Goal: Check status: Check status

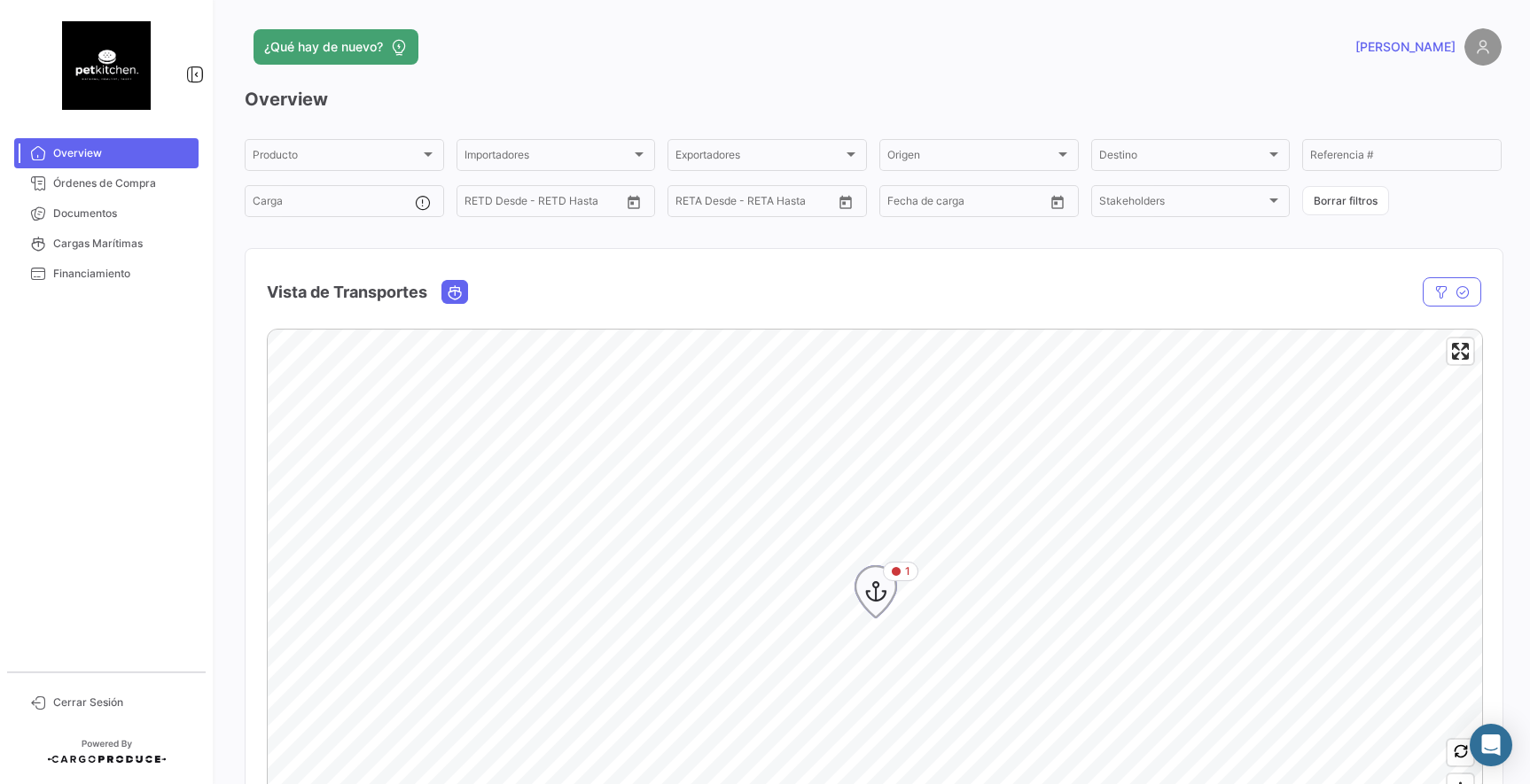
click at [882, 593] on icon "Map marker" at bounding box center [876, 592] width 25 height 37
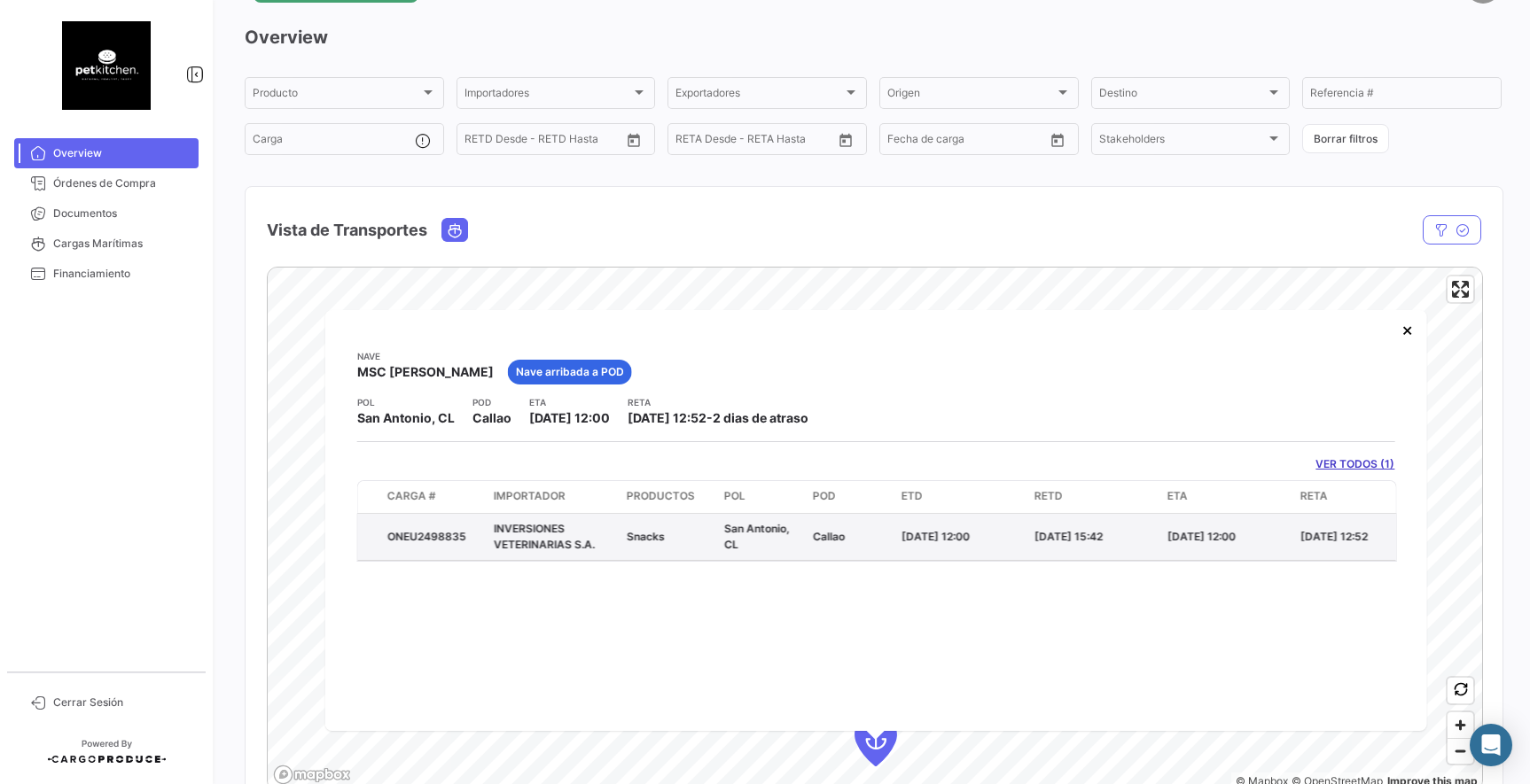
click at [524, 533] on span "INVERSIONES VETERINARIAS S.A." at bounding box center [544, 536] width 101 height 30
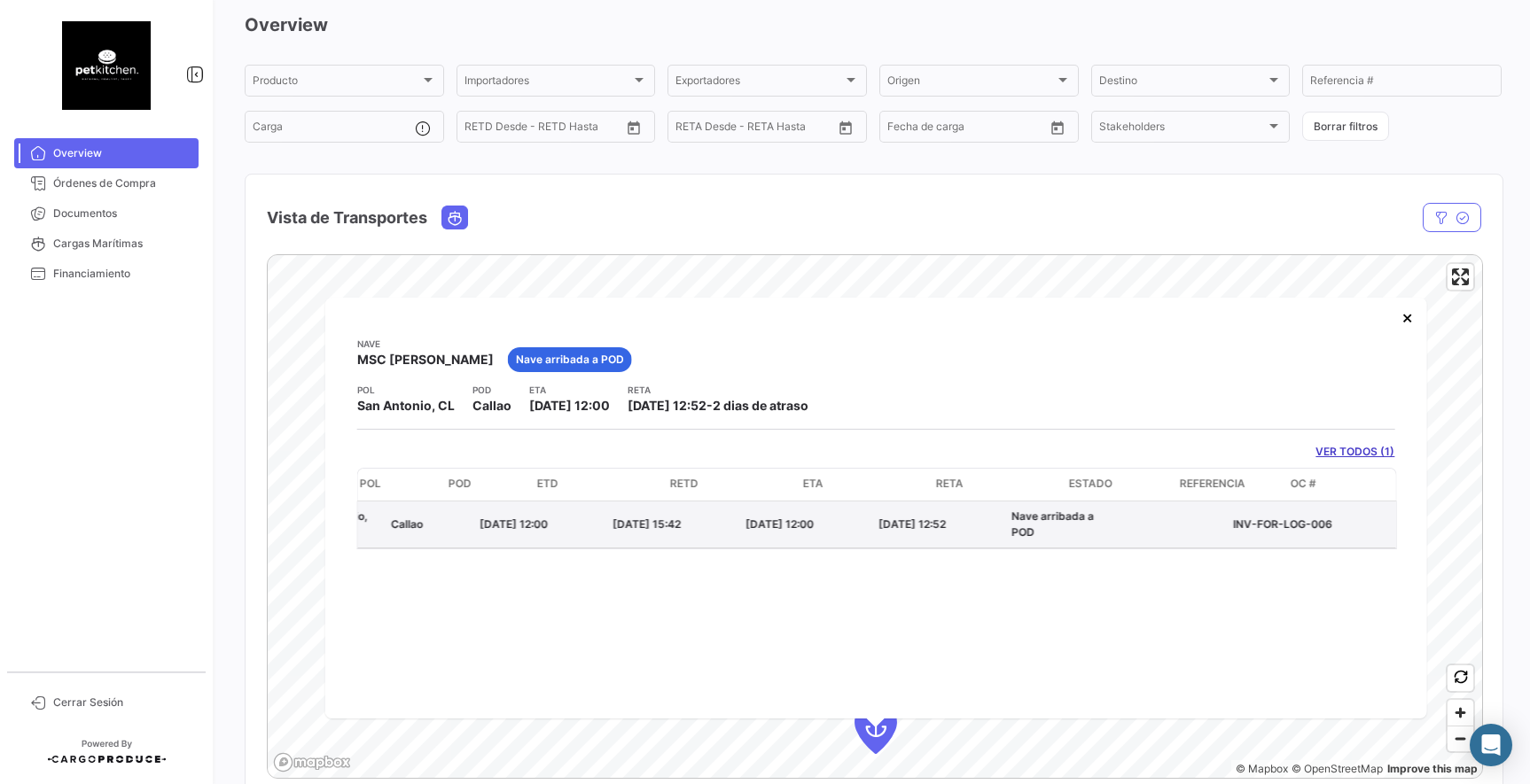
scroll to position [0, 429]
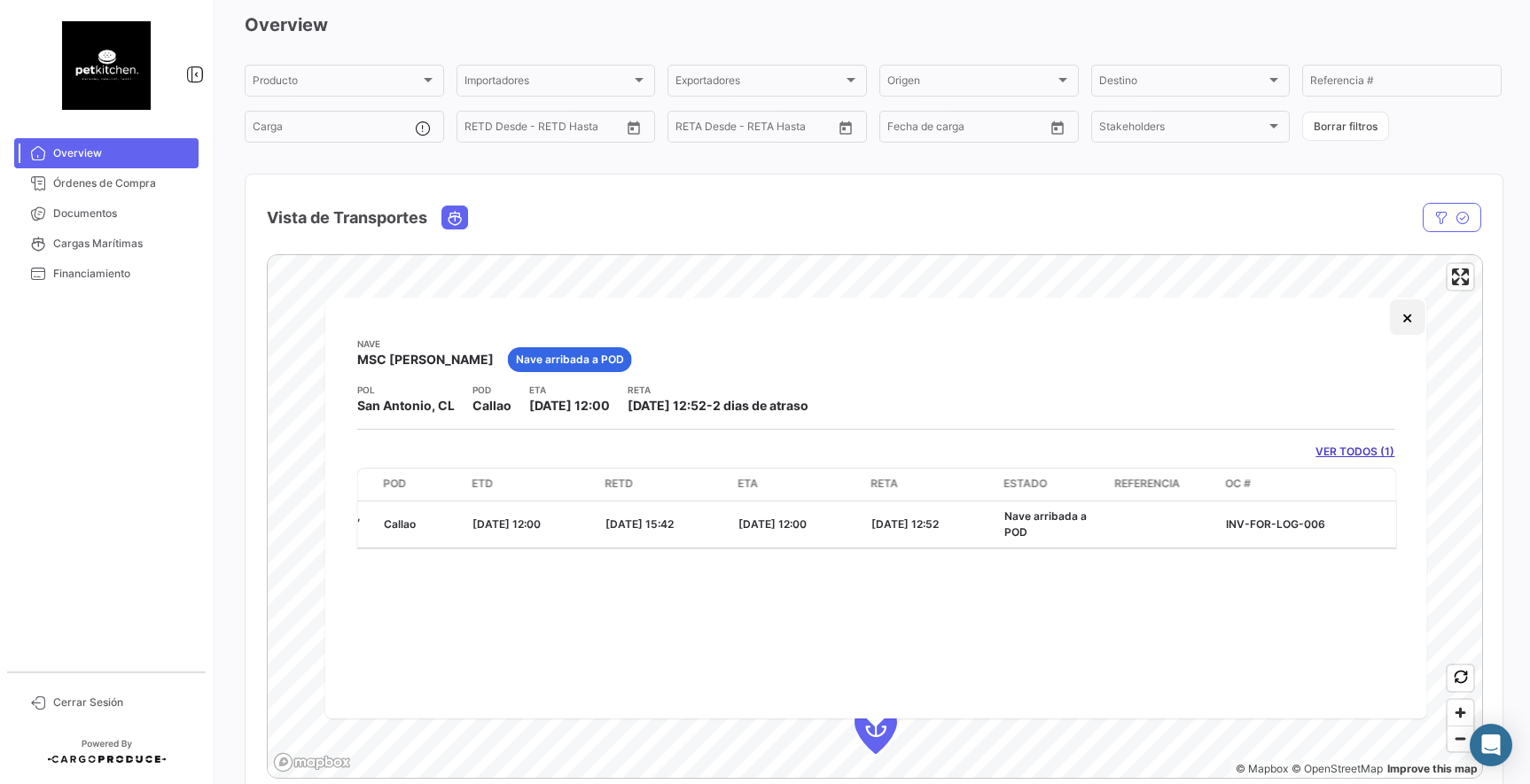
click at [1403, 319] on button "×" at bounding box center [1407, 318] width 35 height 35
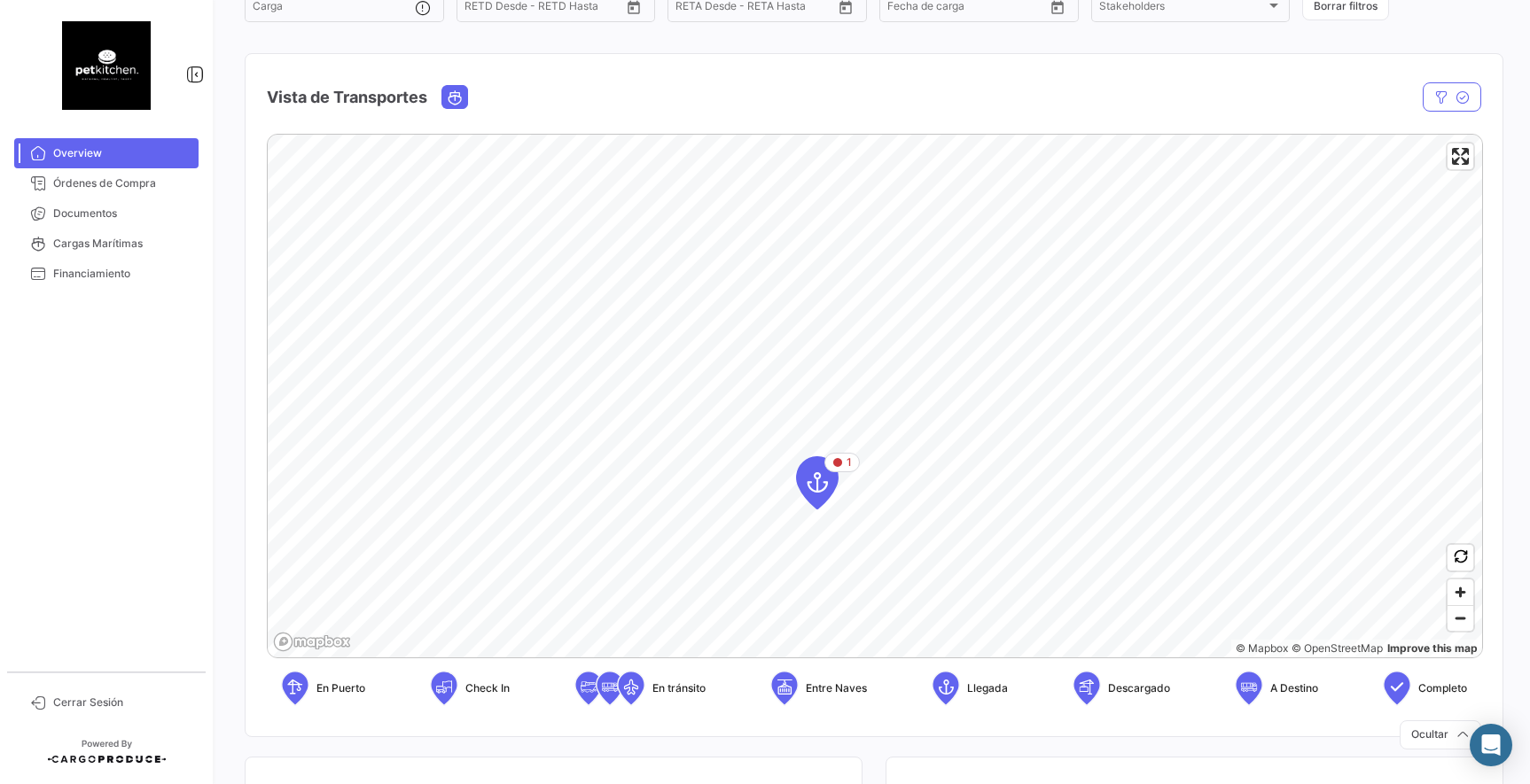
scroll to position [202, 0]
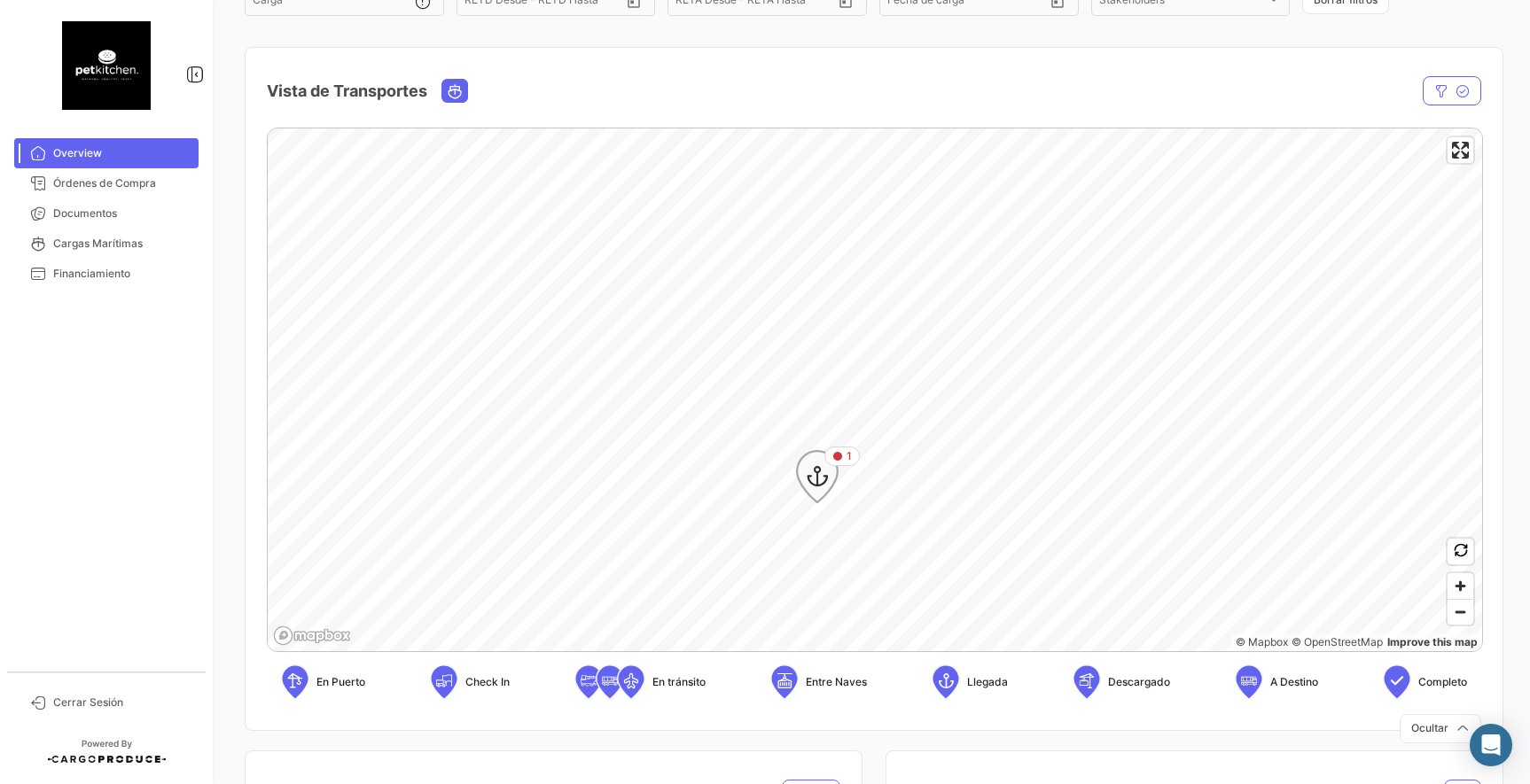
click at [811, 480] on icon "Map marker" at bounding box center [817, 477] width 25 height 37
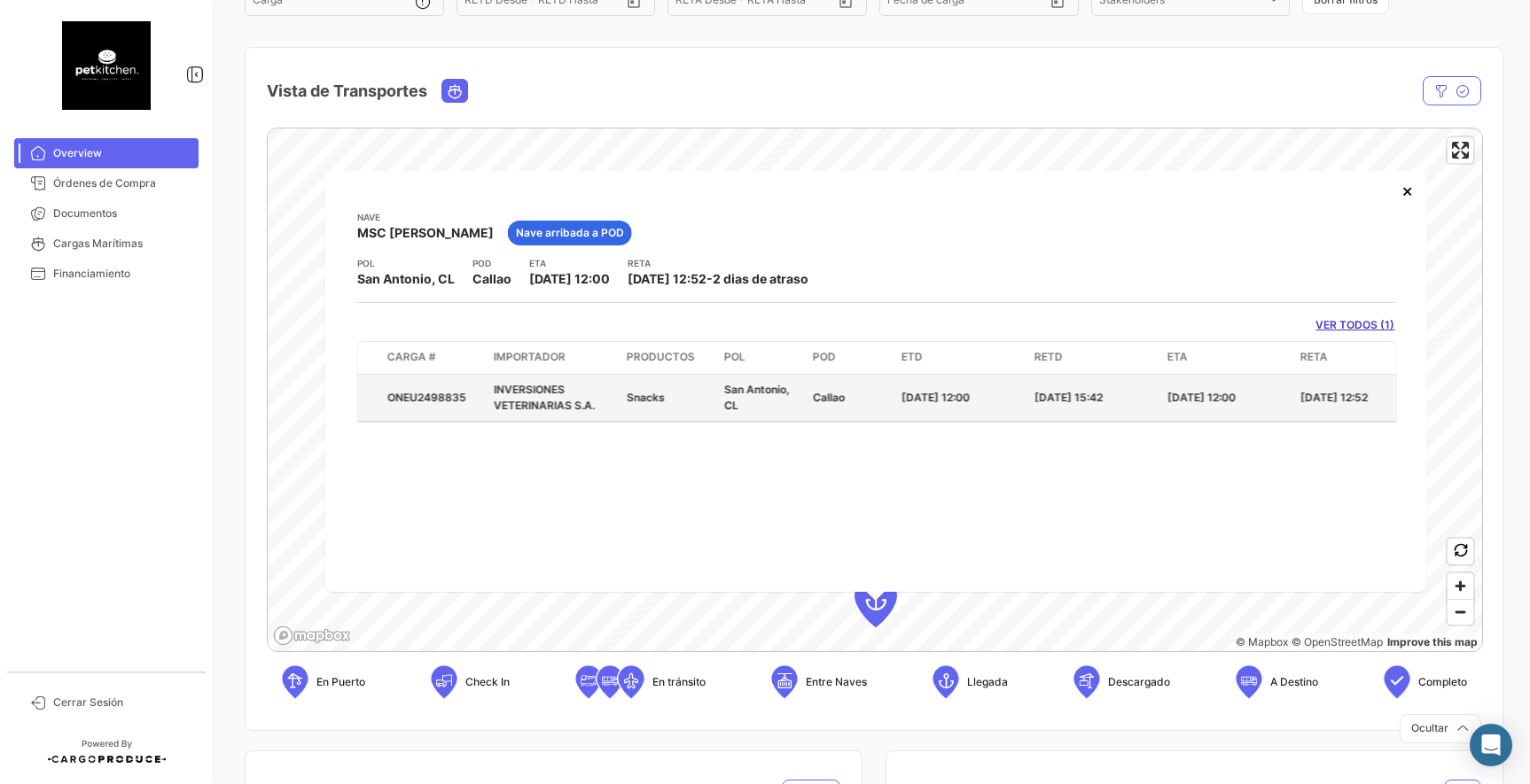
click at [519, 401] on span "INVERSIONES VETERINARIAS S.A." at bounding box center [544, 396] width 101 height 30
click at [518, 401] on span "INVERSIONES VETERINARIAS S.A." at bounding box center [544, 396] width 101 height 30
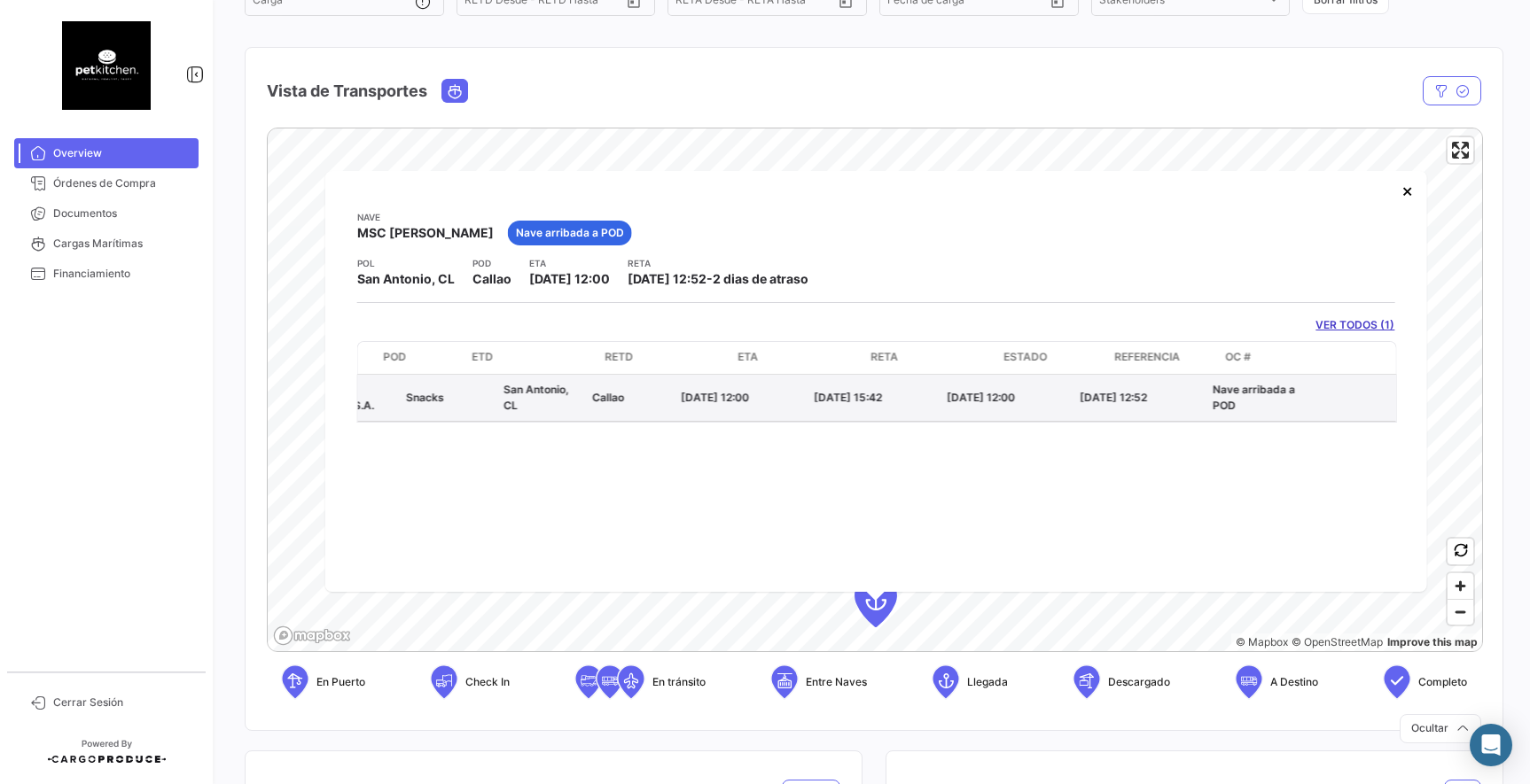
scroll to position [0, 429]
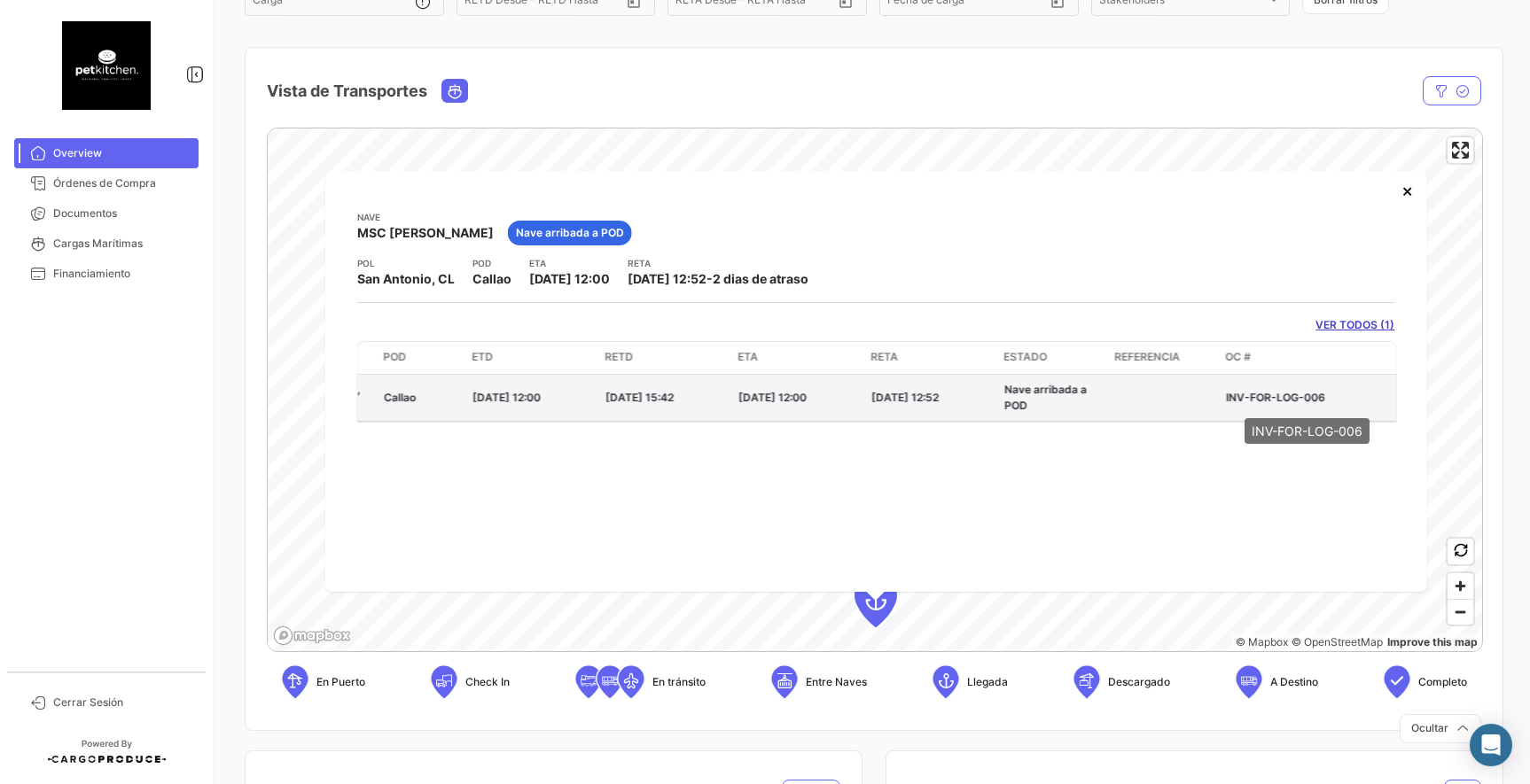
click at [1268, 398] on p "INV-FOR-LOG-006" at bounding box center [1308, 397] width 163 height 16
drag, startPoint x: 1268, startPoint y: 397, endPoint x: 1196, endPoint y: 400, distance: 72.1
click at [1268, 397] on p "INV-FOR-LOG-006" at bounding box center [1308, 397] width 163 height 16
click at [1138, 393] on div at bounding box center [1163, 397] width 96 height 16
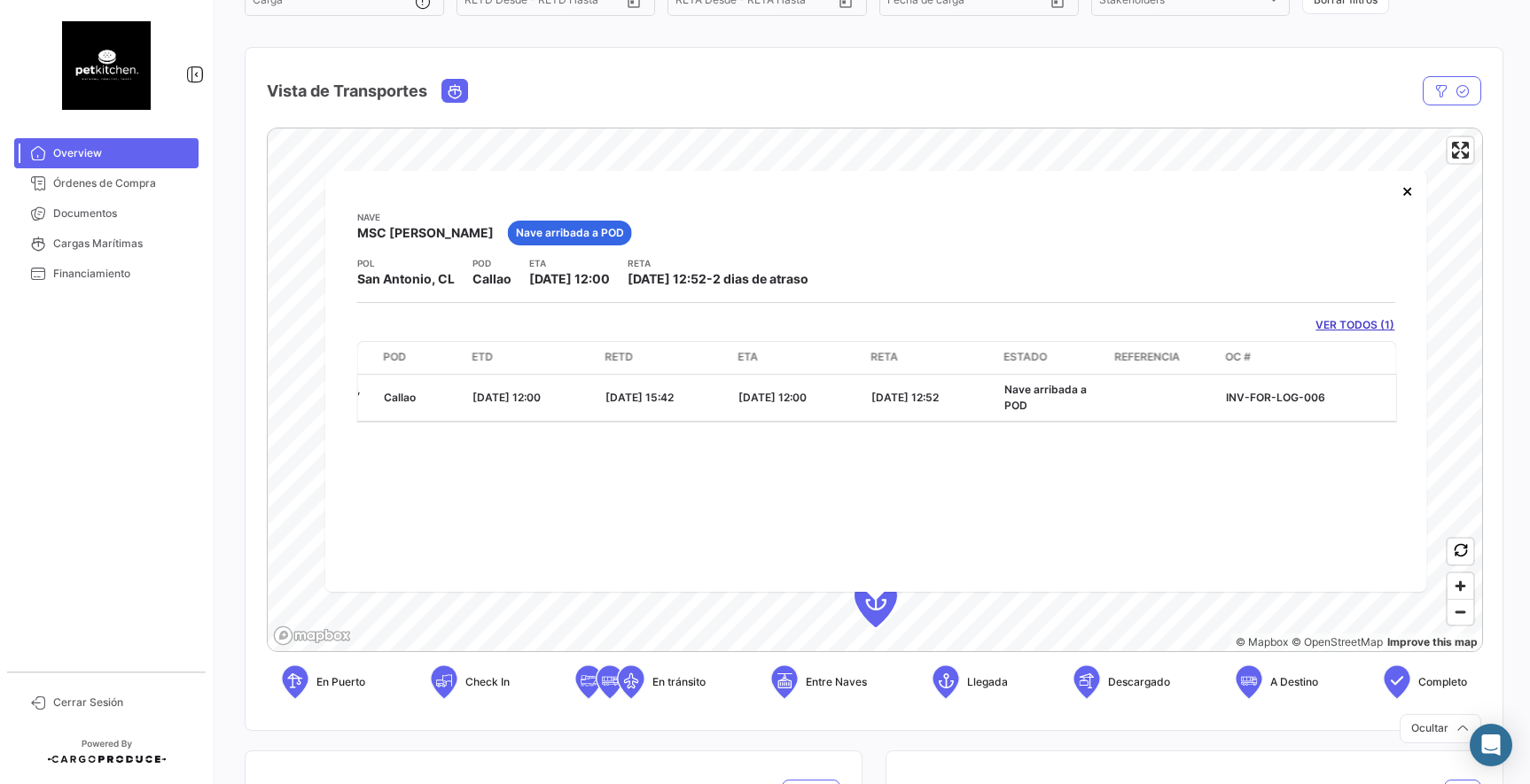
drag, startPoint x: 1025, startPoint y: 394, endPoint x: 962, endPoint y: 443, distance: 79.8
click at [1024, 394] on span "Nave arribada a POD" at bounding box center [1046, 396] width 83 height 30
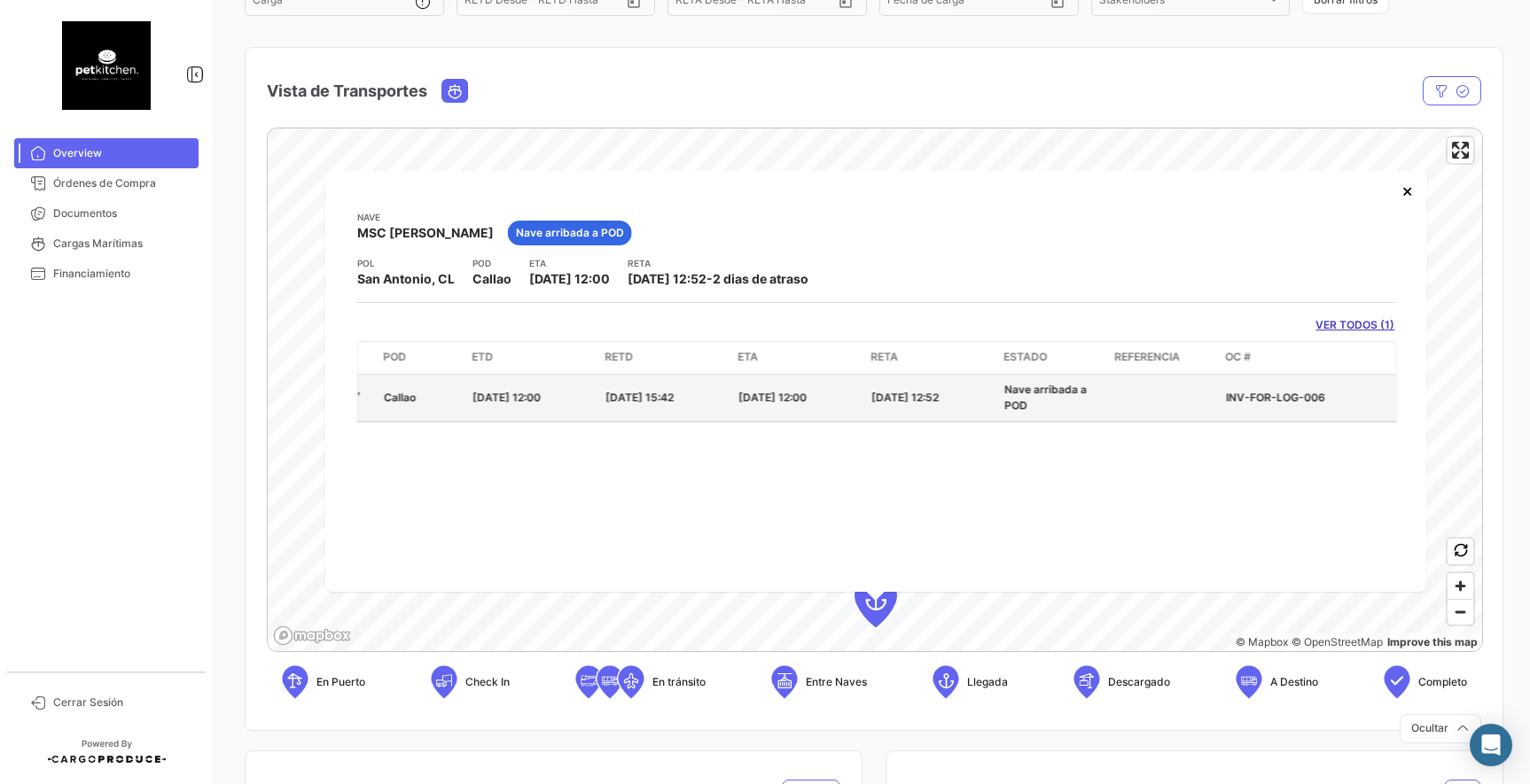
drag, startPoint x: 899, startPoint y: 389, endPoint x: 887, endPoint y: 388, distance: 12.0
click at [898, 389] on datatable-body-cell "[DATE] 12:52" at bounding box center [930, 396] width 133 height 46
click at [721, 390] on div "[DATE] 15:42" at bounding box center [664, 397] width 119 height 16
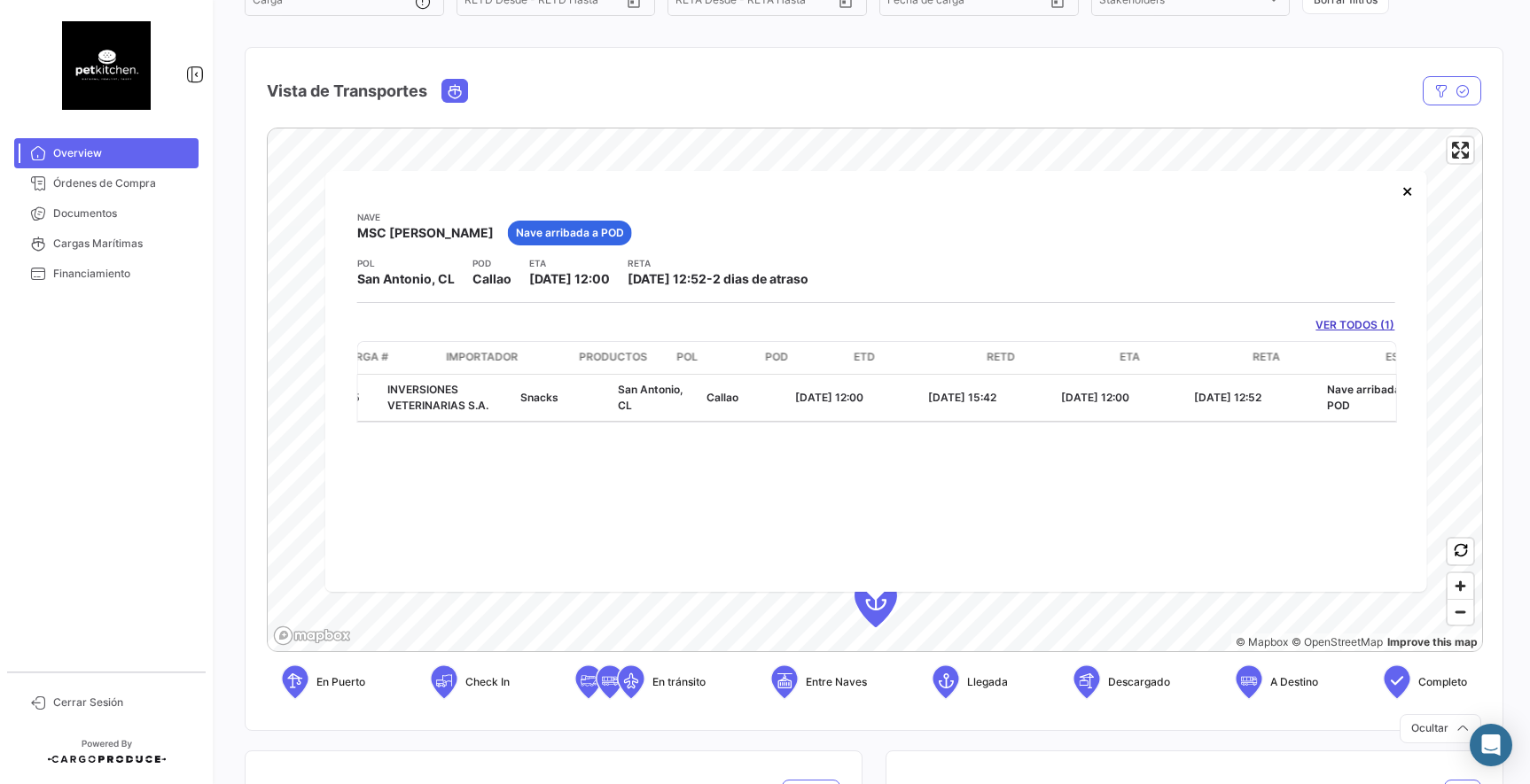
scroll to position [0, 0]
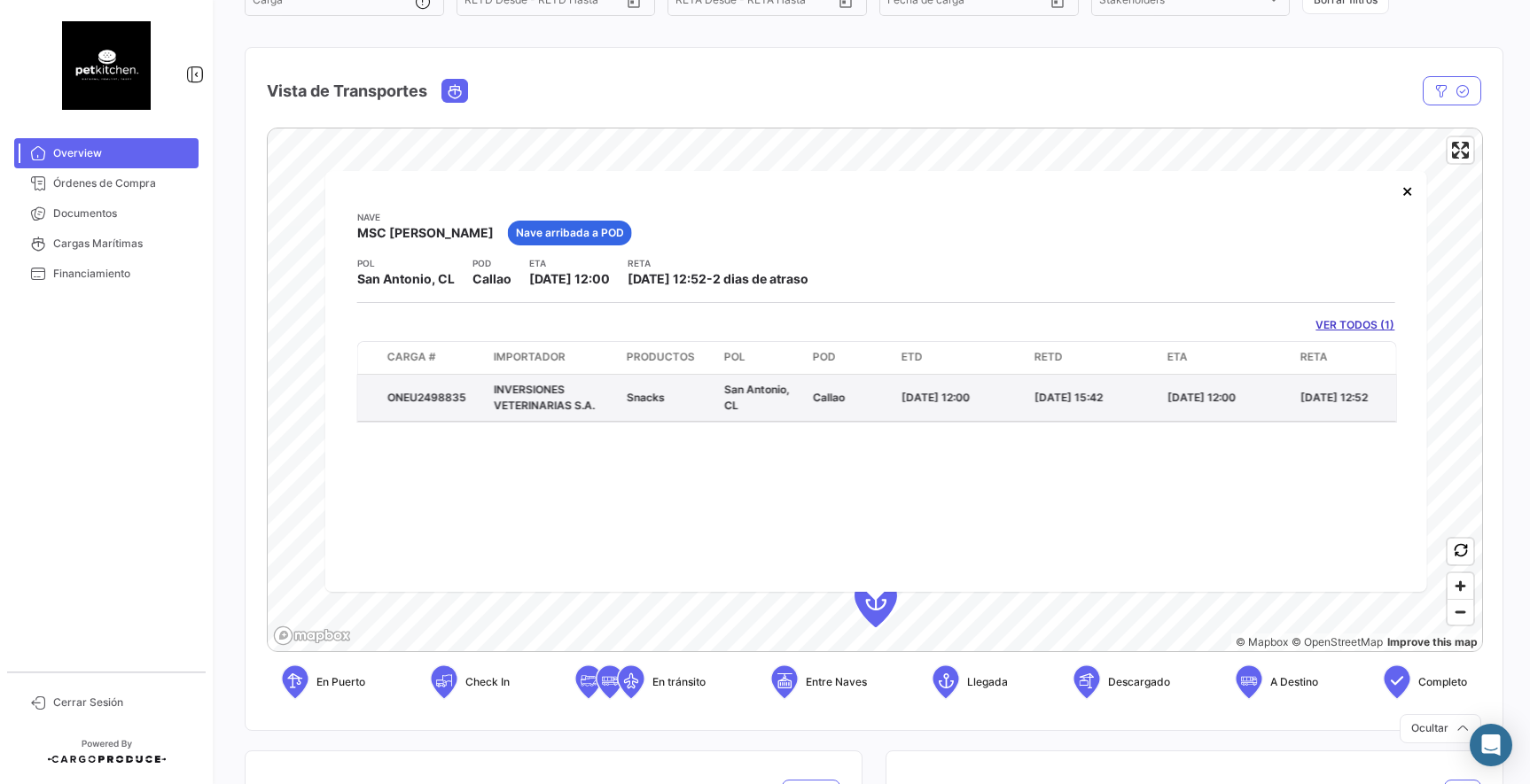
click at [491, 395] on datatable-body-cell "INVERSIONES VETERINARIAS S.A." at bounding box center [553, 396] width 133 height 46
drag, startPoint x: 448, startPoint y: 389, endPoint x: 475, endPoint y: 392, distance: 27.2
click at [447, 389] on datatable-body-cell "ONEU2498835" at bounding box center [434, 396] width 106 height 46
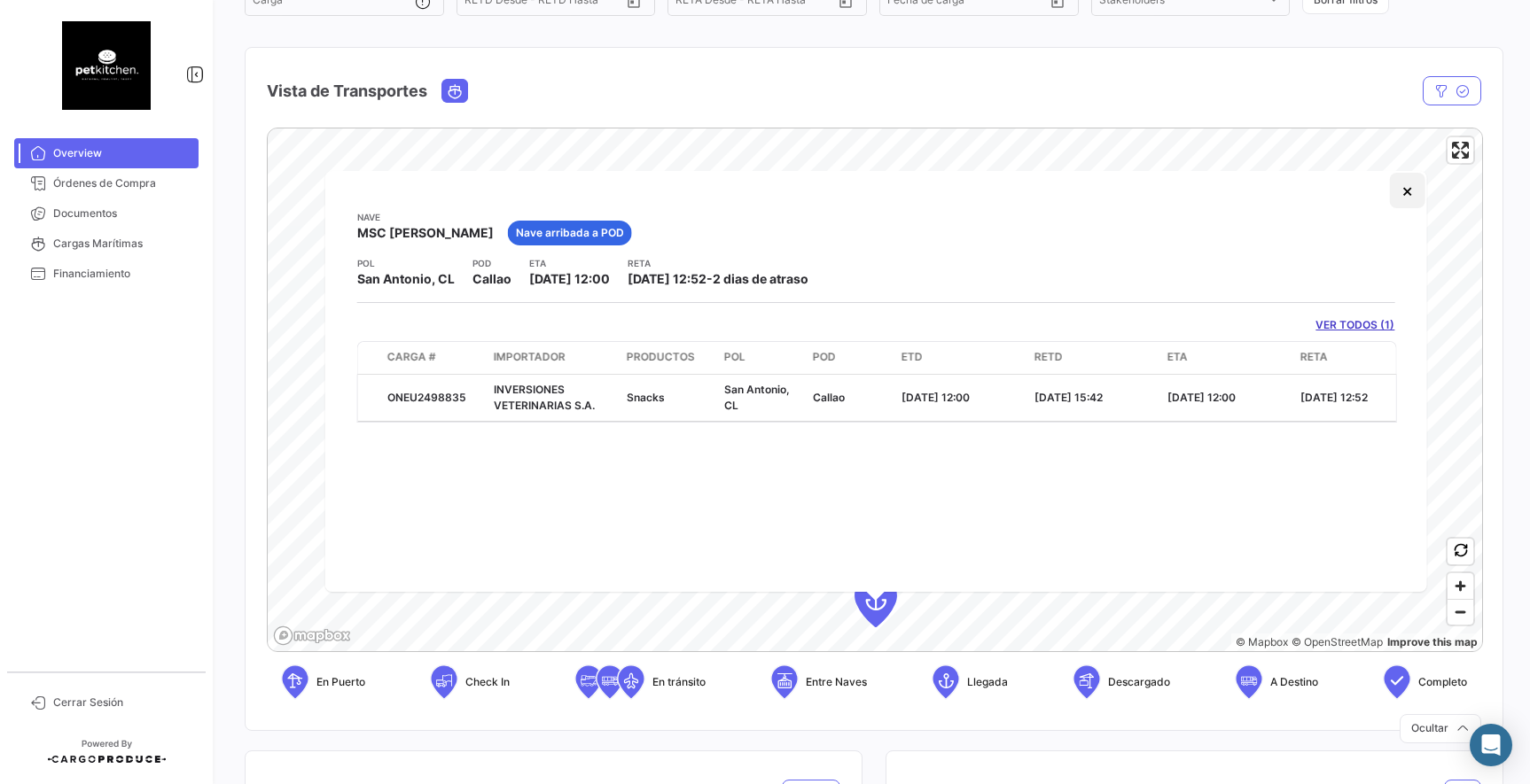
click at [1412, 191] on button "×" at bounding box center [1407, 191] width 35 height 35
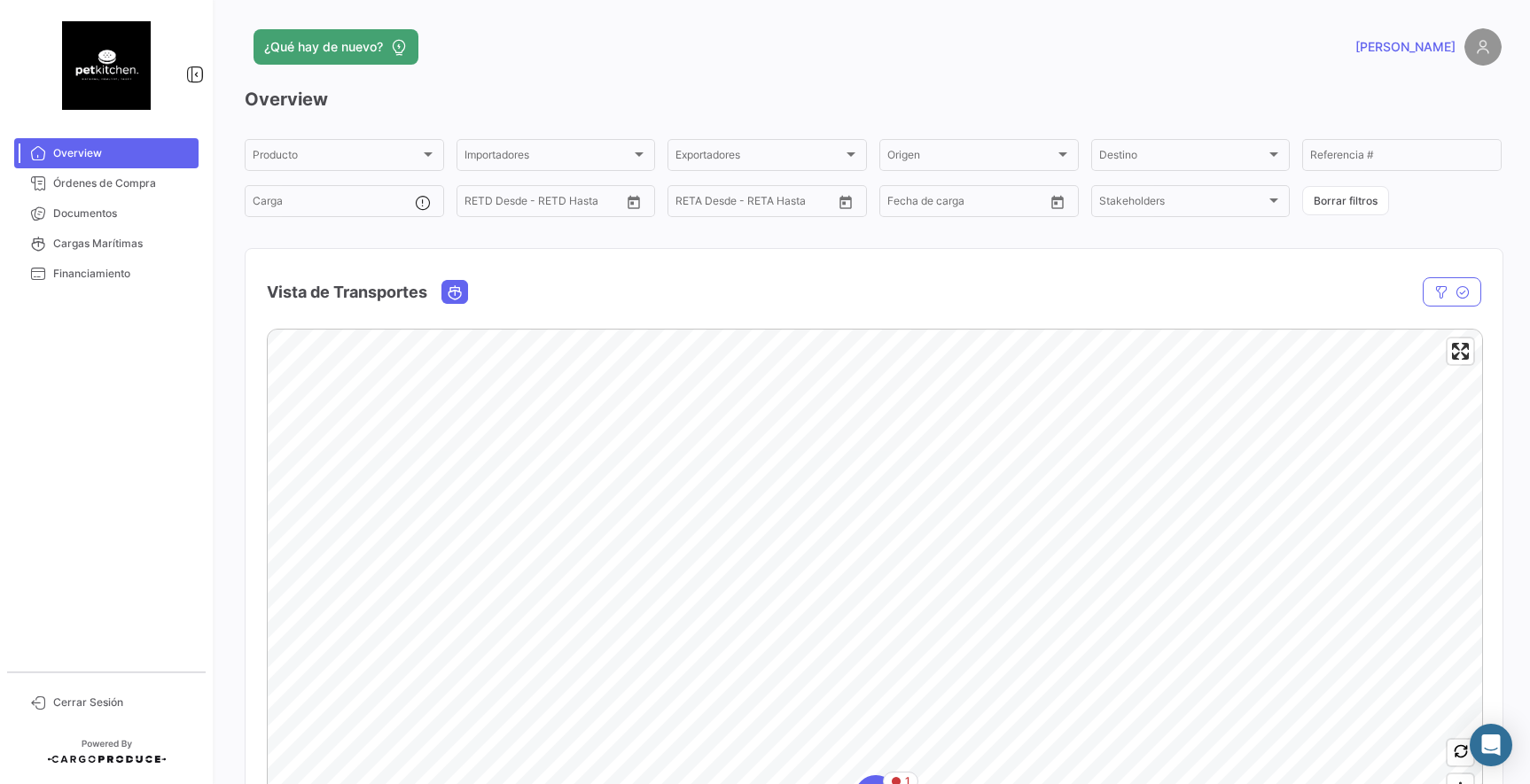
click at [809, 90] on h3 "Overview" at bounding box center [874, 98] width 1257 height 25
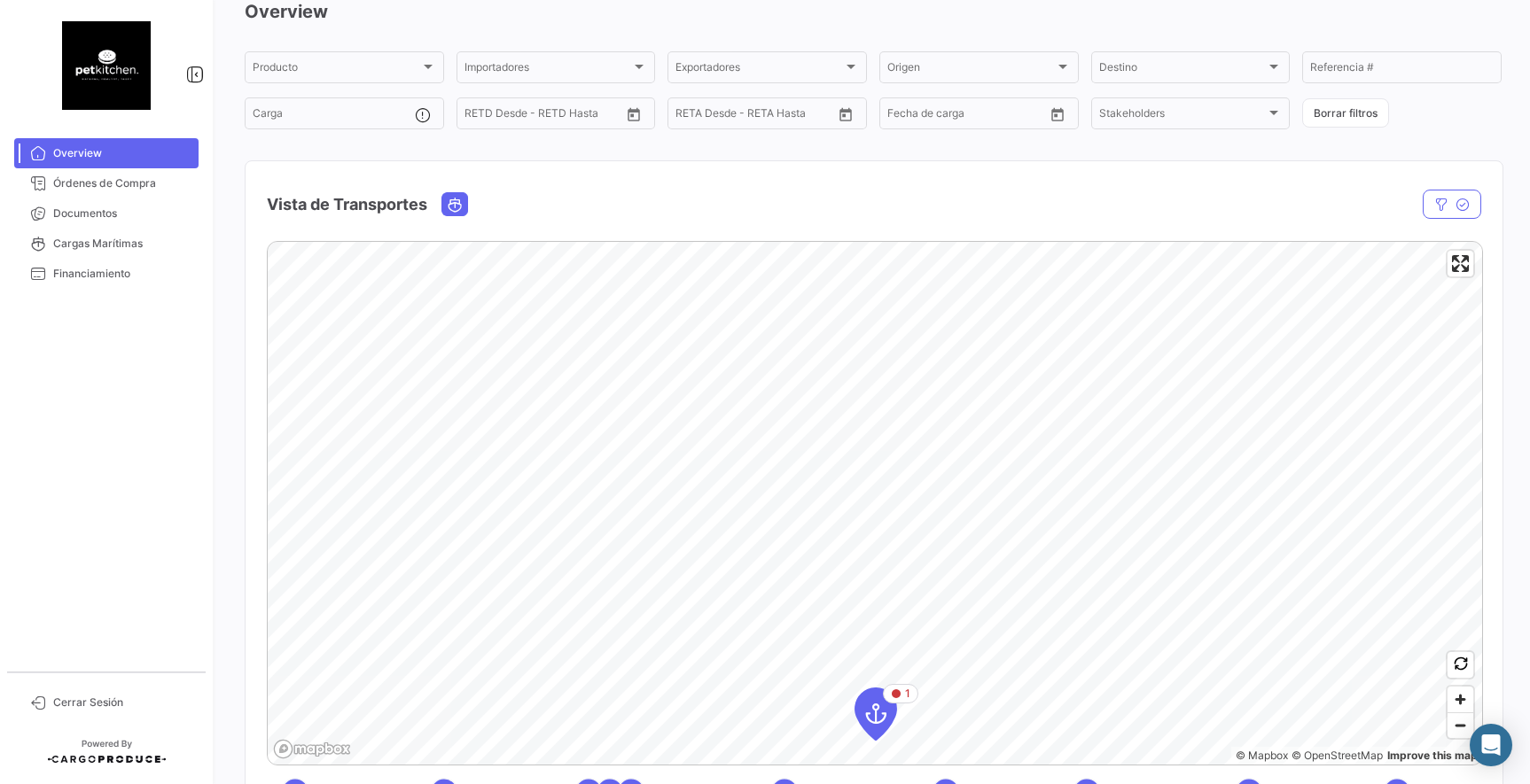
scroll to position [148, 0]
